Goal: Task Accomplishment & Management: Use online tool/utility

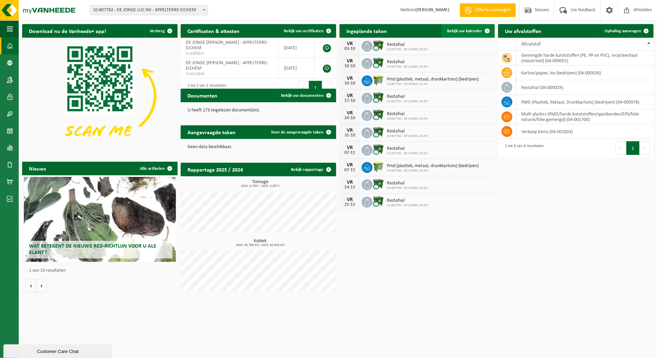
click at [458, 30] on span "Bekijk uw kalender" at bounding box center [464, 31] width 35 height 4
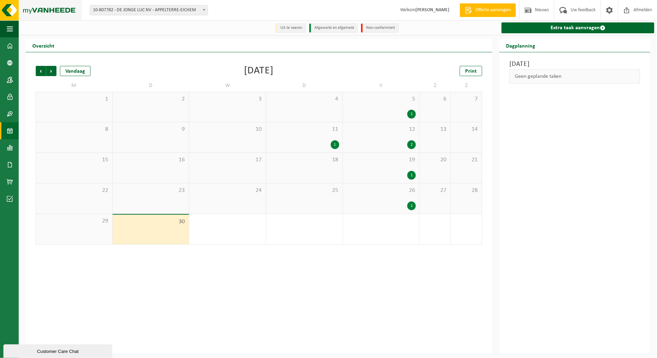
click at [53, 11] on img at bounding box center [41, 10] width 82 height 20
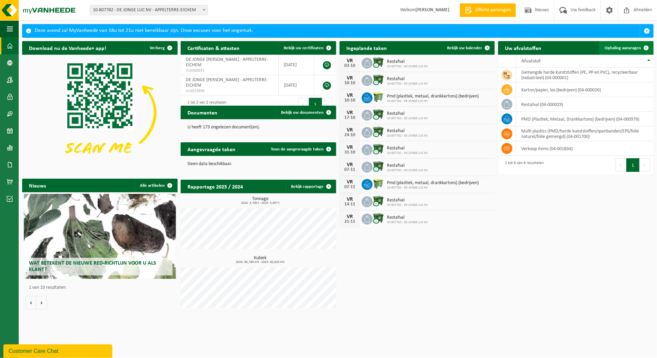
click at [619, 45] on link "Ophaling aanvragen" at bounding box center [626, 48] width 54 height 14
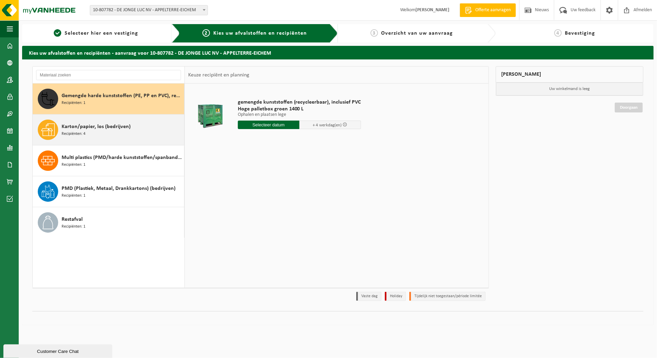
click at [138, 137] on div "Karton/papier, los (bedrijven) Recipiënten: 4" at bounding box center [122, 130] width 121 height 20
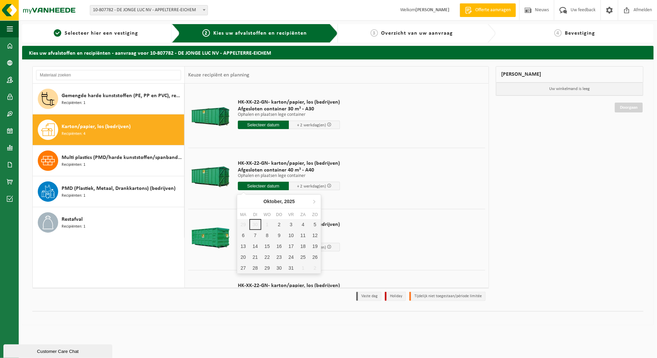
click at [262, 186] on input "text" at bounding box center [263, 186] width 51 height 9
click at [279, 223] on div "2" at bounding box center [279, 224] width 12 height 11
type input "Van 2025-10-02"
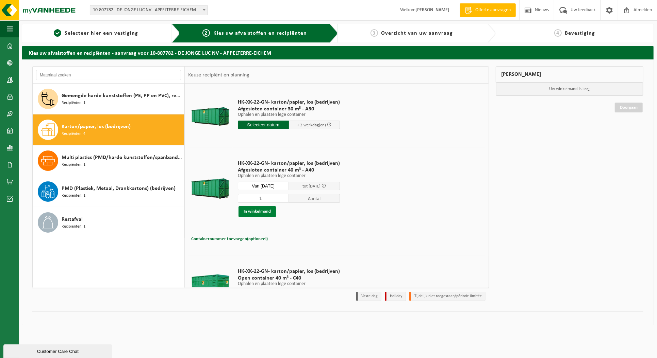
click at [266, 211] on button "In winkelmand" at bounding box center [256, 211] width 37 height 11
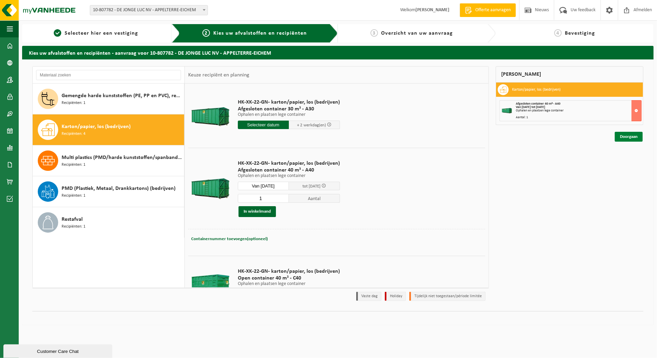
click at [631, 139] on link "Doorgaan" at bounding box center [628, 137] width 28 height 10
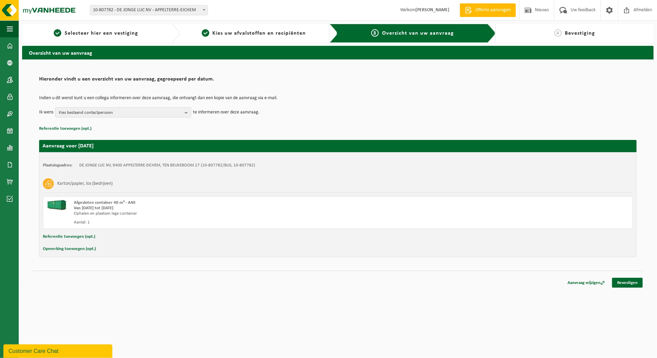
click at [108, 104] on td "Indien u dit wenst kunt u een collega informeren over deze aanvraag, die ontvan…" at bounding box center [337, 102] width 597 height 12
click at [108, 111] on span "Kies bestaand contactpersoon" at bounding box center [120, 113] width 123 height 10
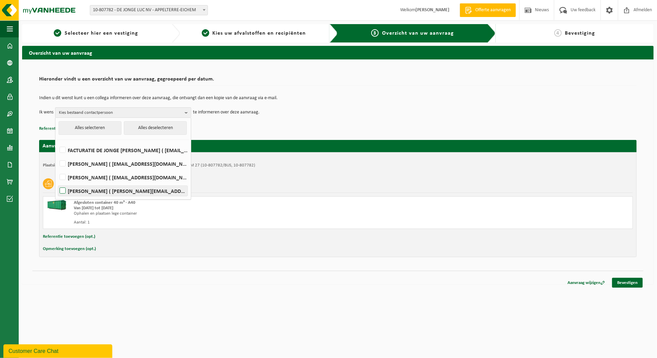
click at [60, 189] on label "Dietmar Salmon ( dietmar.salmon@dejongeluc.be )" at bounding box center [122, 191] width 129 height 10
click at [57, 183] on input "Dietmar Salmon ( dietmar.salmon@dejongeluc.be )" at bounding box center [57, 182] width 0 height 0
checkbox input "true"
click at [338, 115] on td "Ik wens Dietmar Salmon Alles selecteren Alles deselecteren FACTURATIE DE JONGE …" at bounding box center [337, 112] width 597 height 10
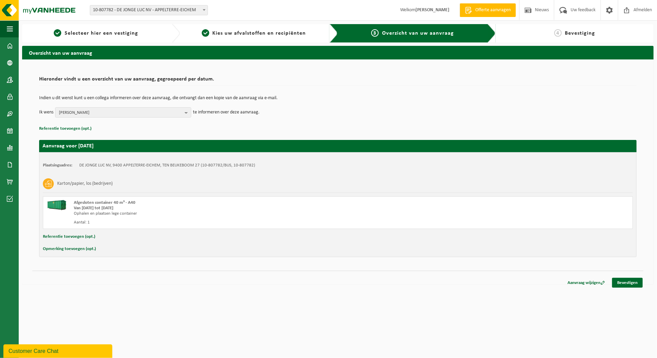
click at [623, 275] on div "Aanvraag wijzigen Bevestigen" at bounding box center [337, 274] width 611 height 7
click at [627, 280] on link "Bevestigen" at bounding box center [627, 283] width 31 height 10
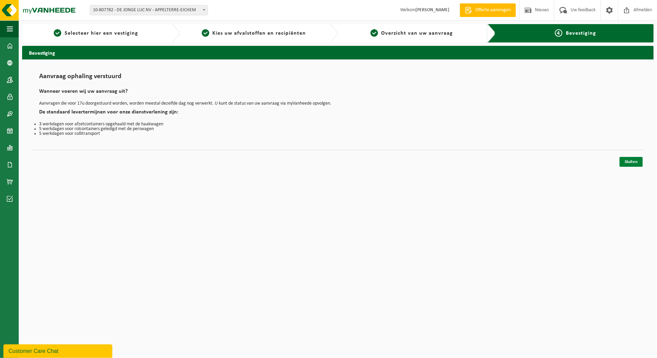
click at [629, 162] on link "Sluiten" at bounding box center [630, 162] width 23 height 10
